Goal: Task Accomplishment & Management: Manage account settings

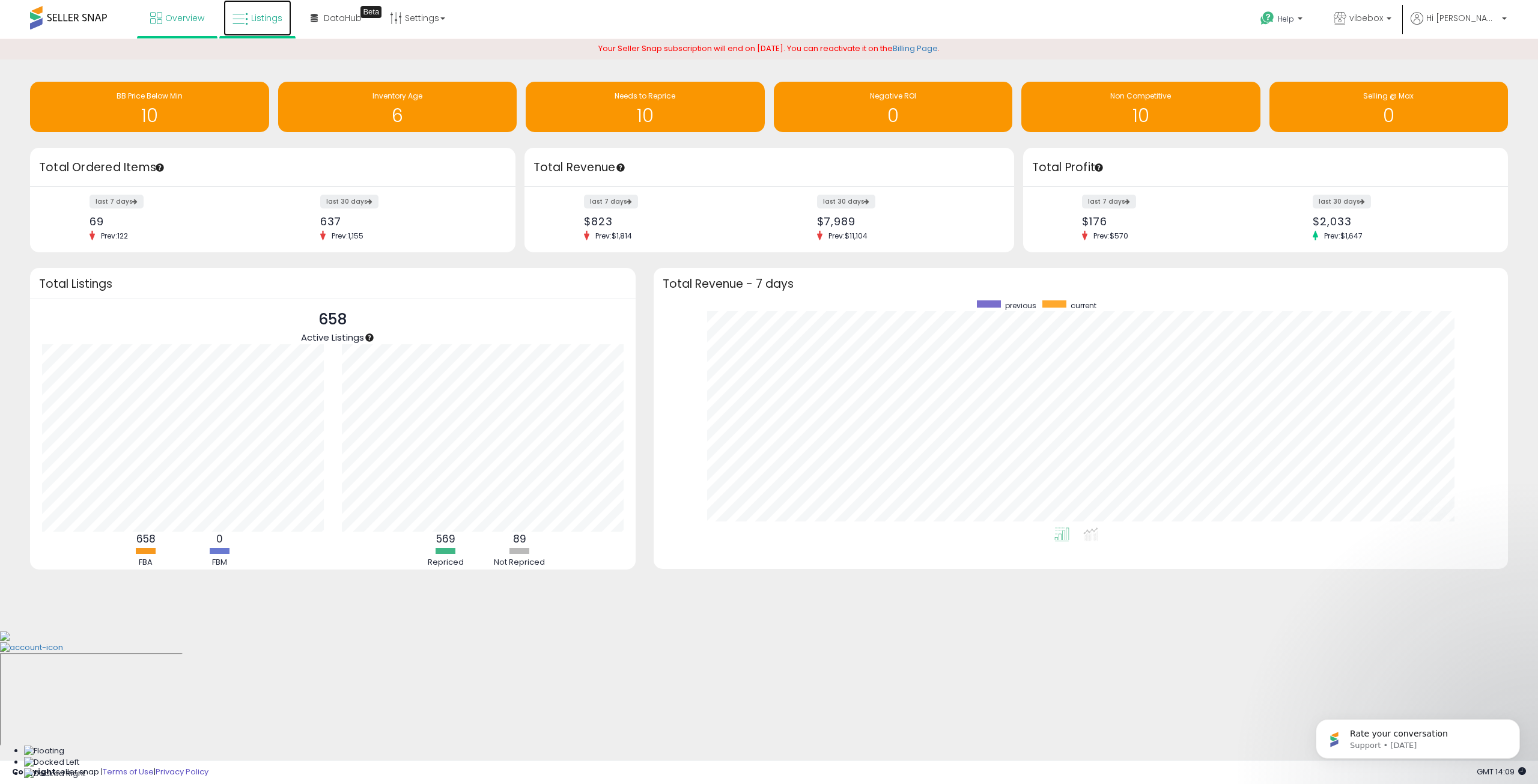
click at [278, 32] on link "Listings" at bounding box center [257, 18] width 68 height 36
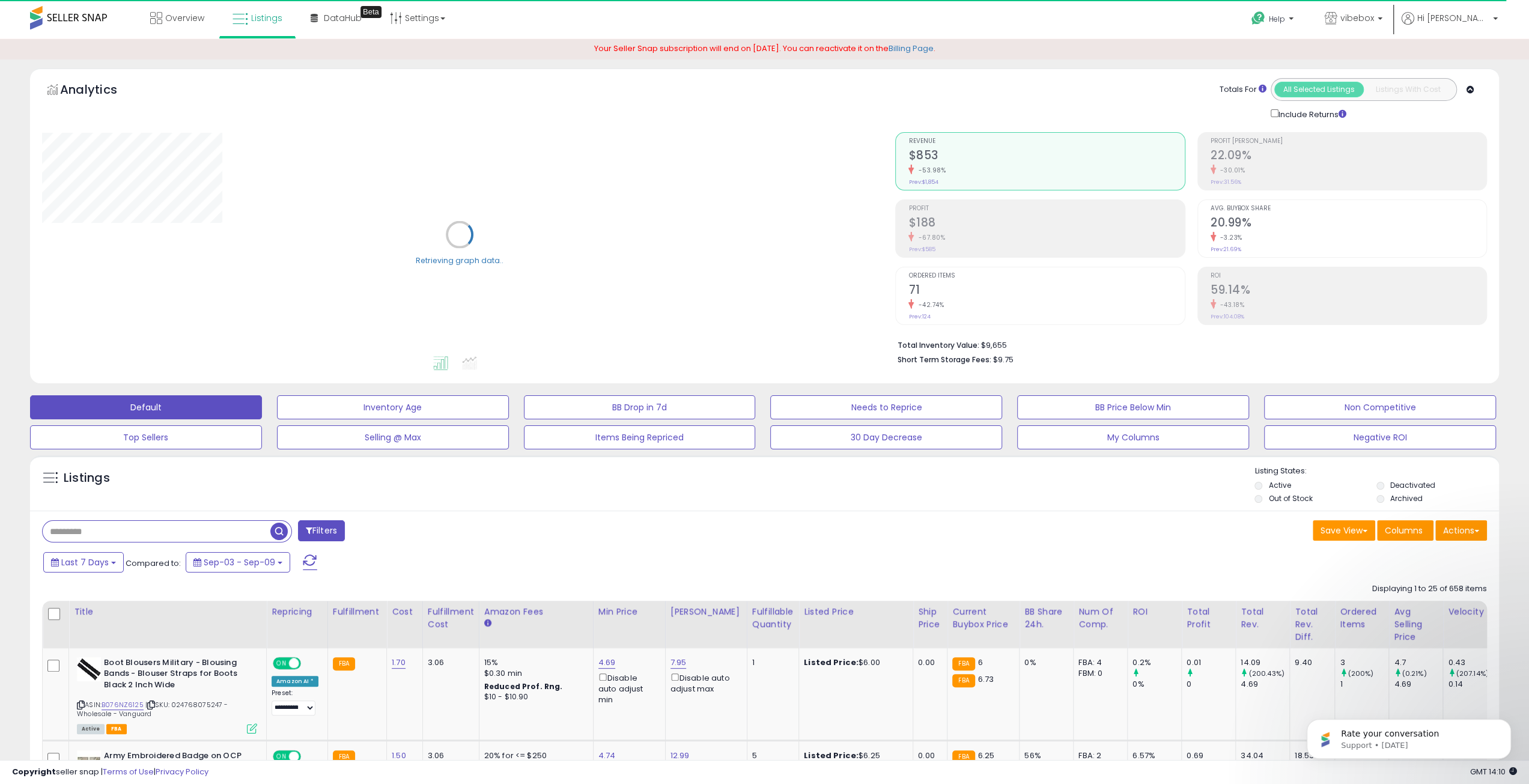
click at [1281, 500] on label "Out of Stock" at bounding box center [1290, 498] width 44 height 11
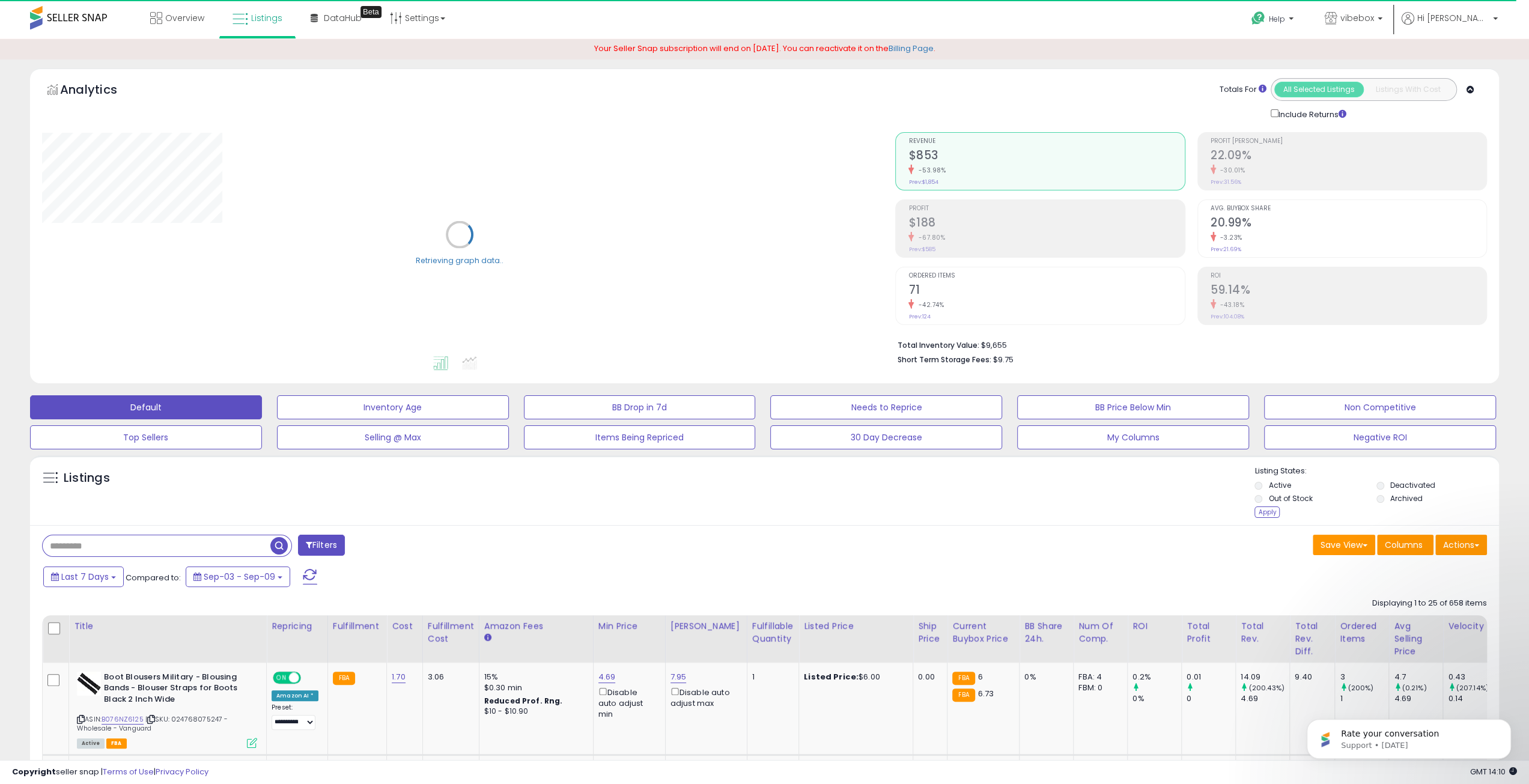
click at [1270, 515] on div "Apply" at bounding box center [1267, 512] width 26 height 11
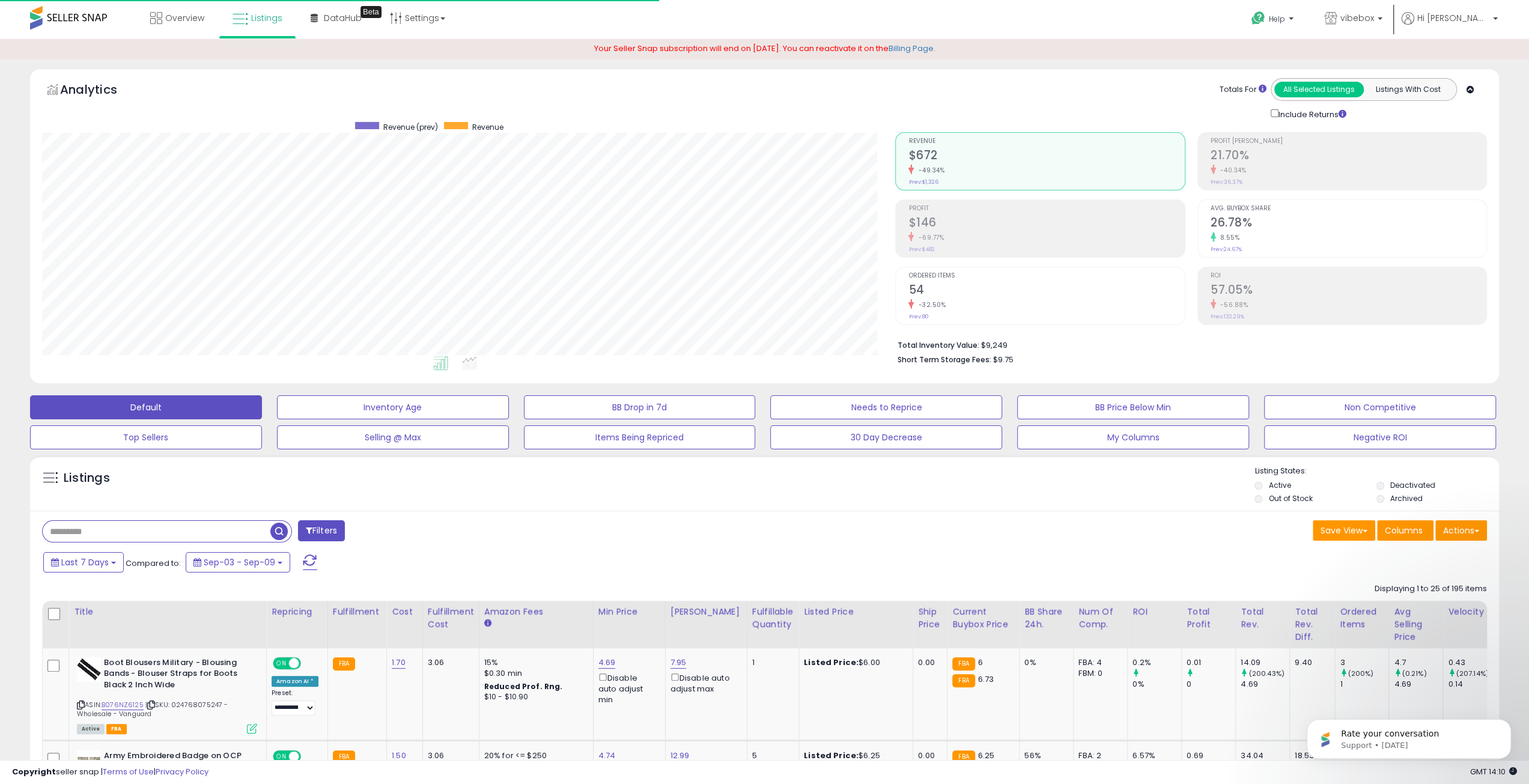
scroll to position [246, 853]
drag, startPoint x: 1436, startPoint y: 585, endPoint x: 1497, endPoint y: 585, distance: 61.0
click at [1482, 579] on div "Displaying 1 to 25 of 195 items" at bounding box center [1430, 588] width 112 height 23
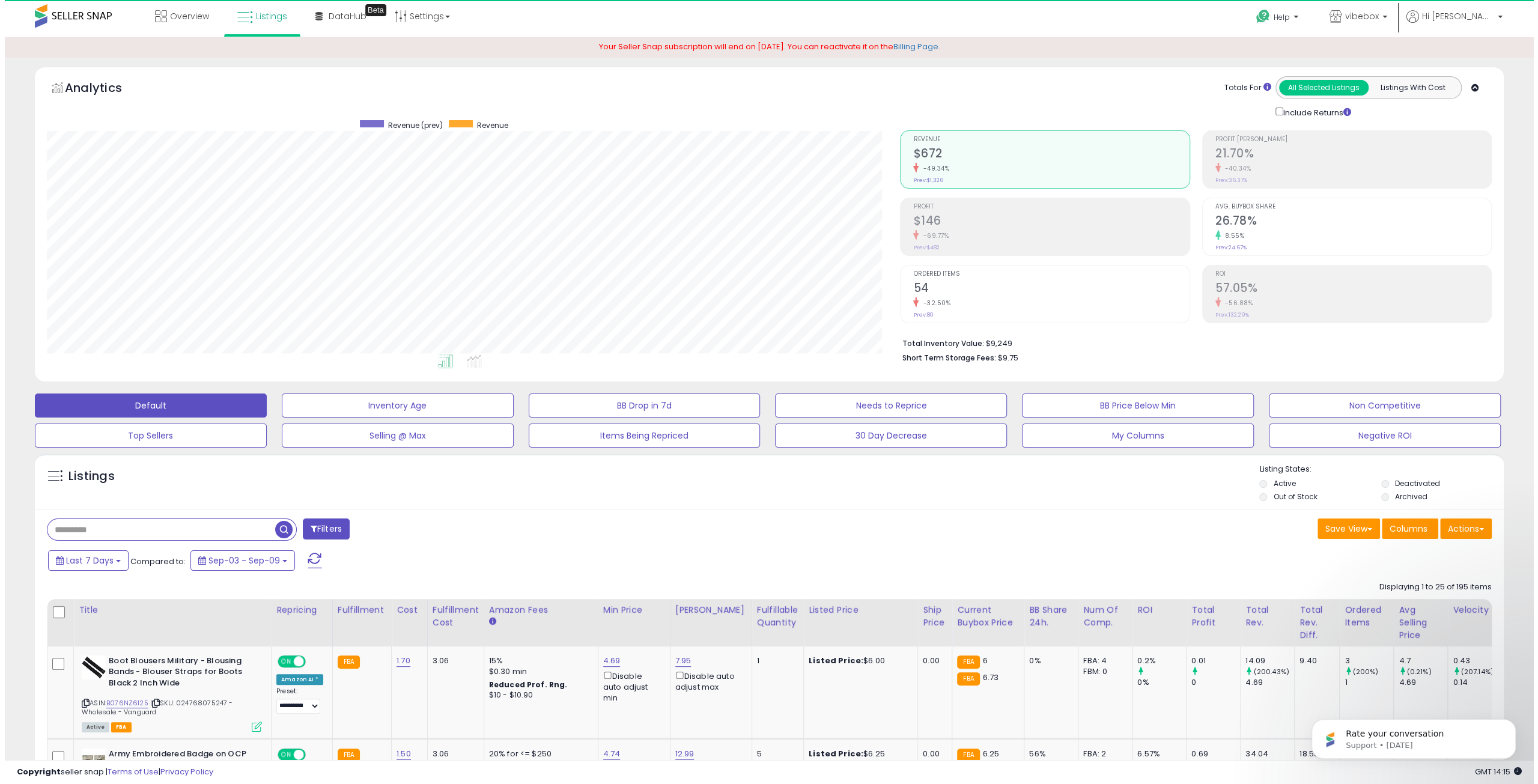
scroll to position [0, 0]
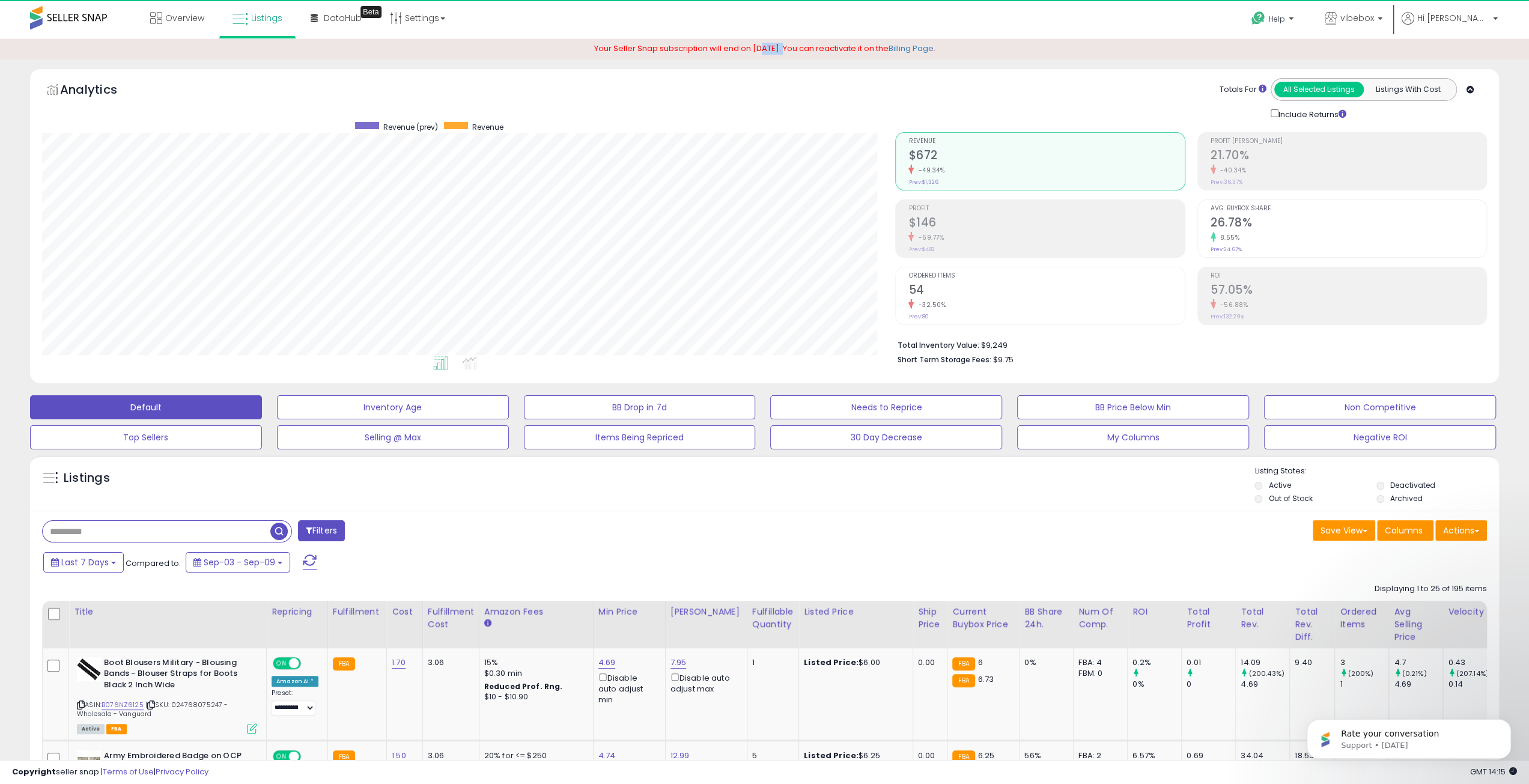
drag, startPoint x: 747, startPoint y: 47, endPoint x: 768, endPoint y: 52, distance: 21.6
click at [768, 52] on span "Your Seller Snap subscription will end on [DATE]. You can reactivate it on the …" at bounding box center [764, 48] width 341 height 11
click at [88, 563] on span "Last 7 Days" at bounding box center [84, 562] width 47 height 12
type input "**********"
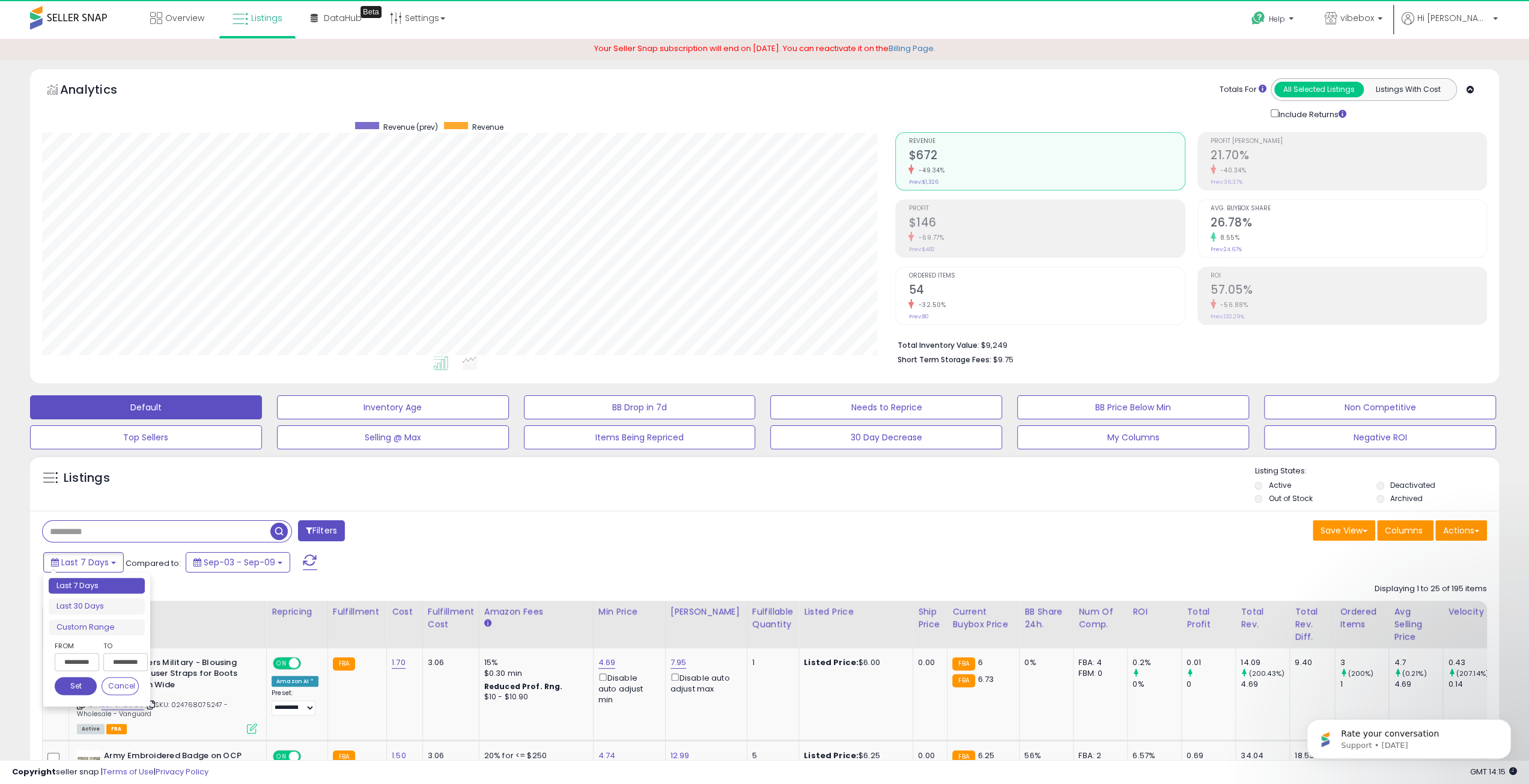
click at [94, 609] on li "Last 30 Days" at bounding box center [97, 606] width 96 height 17
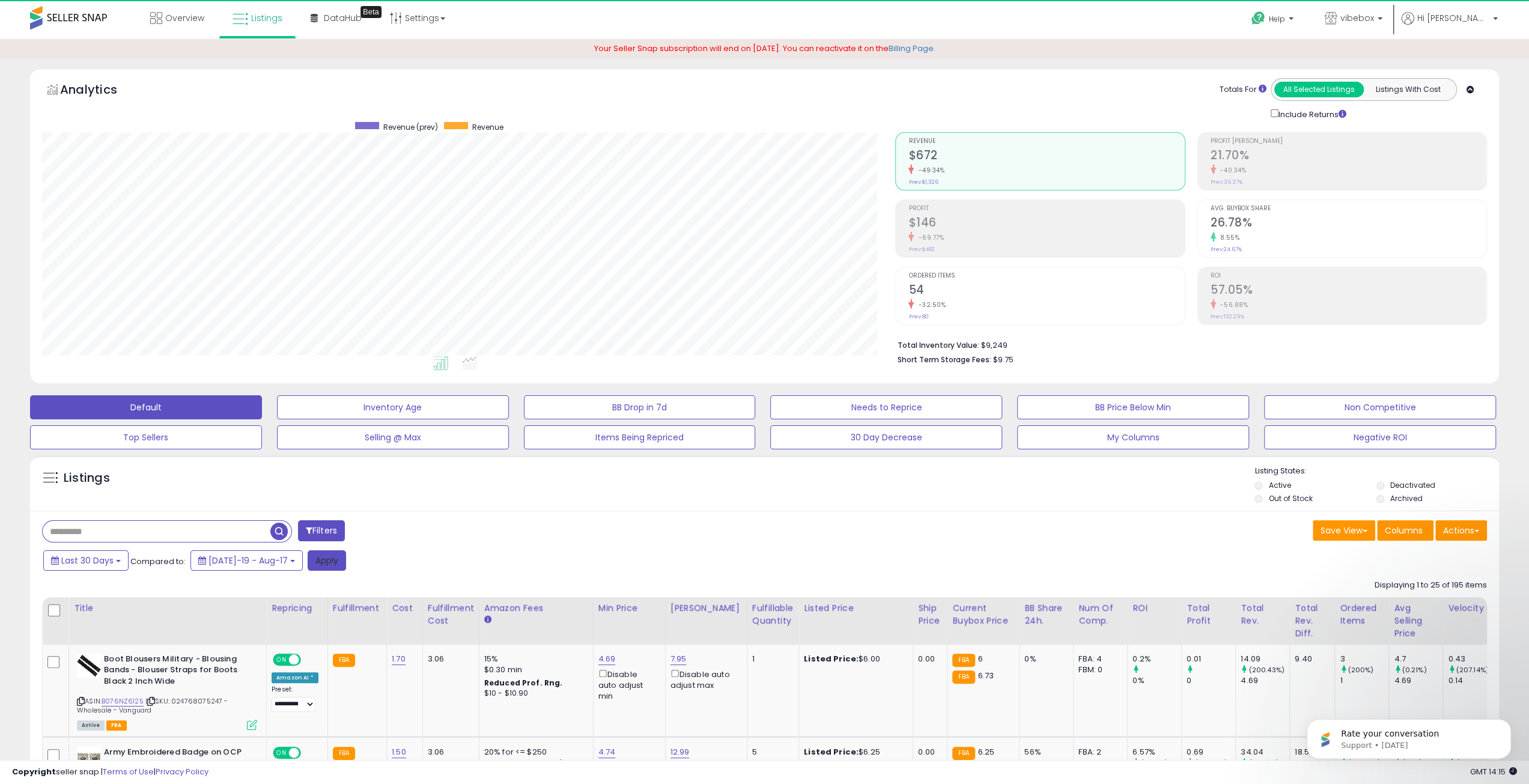
click at [318, 561] on button "Apply" at bounding box center [327, 560] width 38 height 20
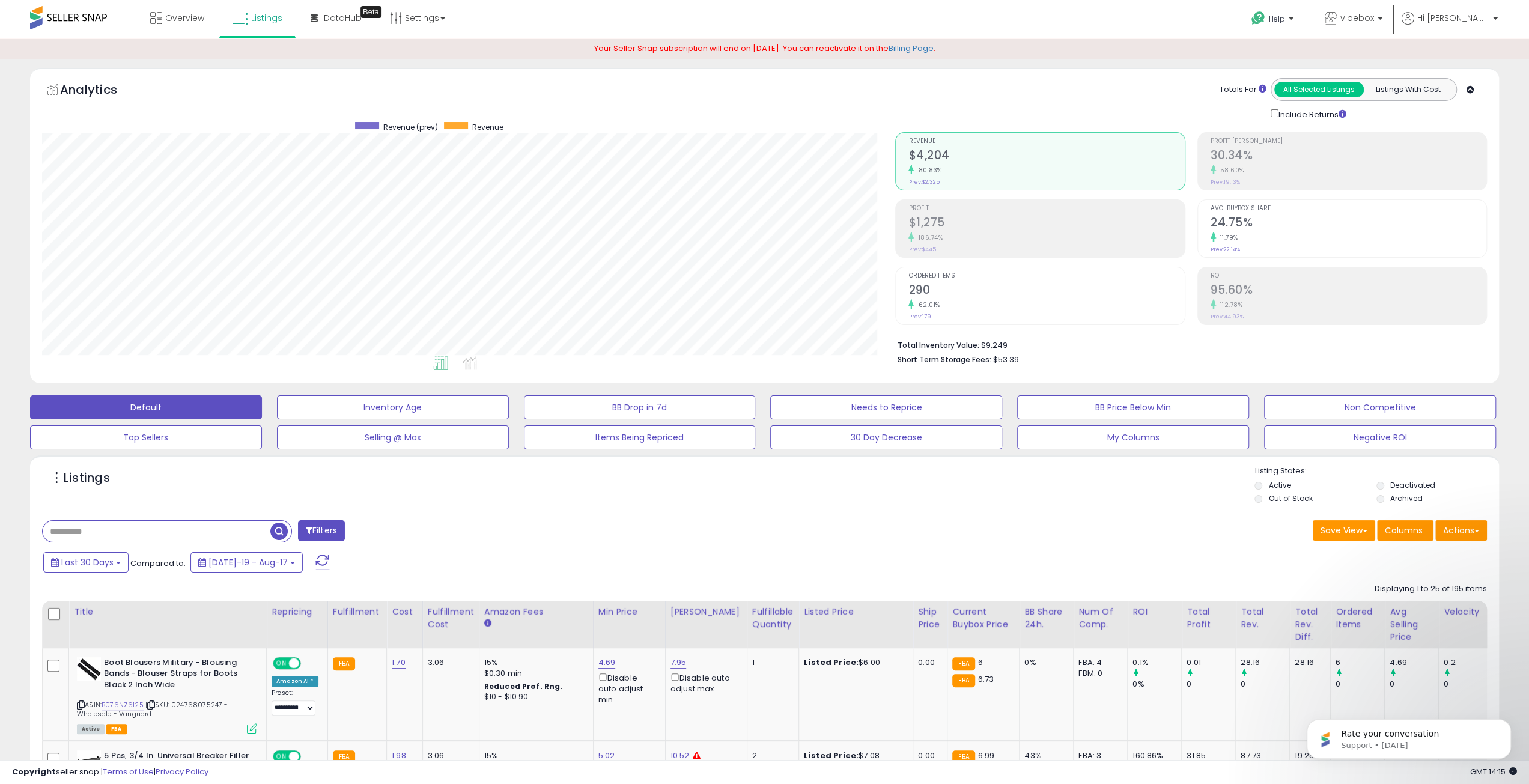
scroll to position [246, 853]
click at [1500, 118] on div "Include Returns" at bounding box center [1396, 114] width 270 height 14
